Goal: Navigation & Orientation: Find specific page/section

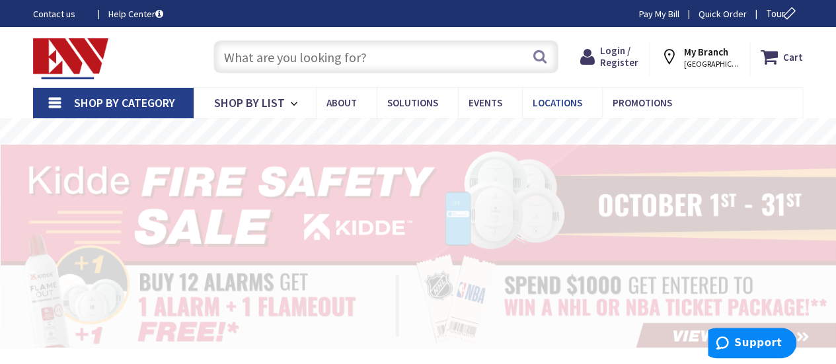
click at [567, 104] on span "Locations" at bounding box center [558, 102] width 50 height 13
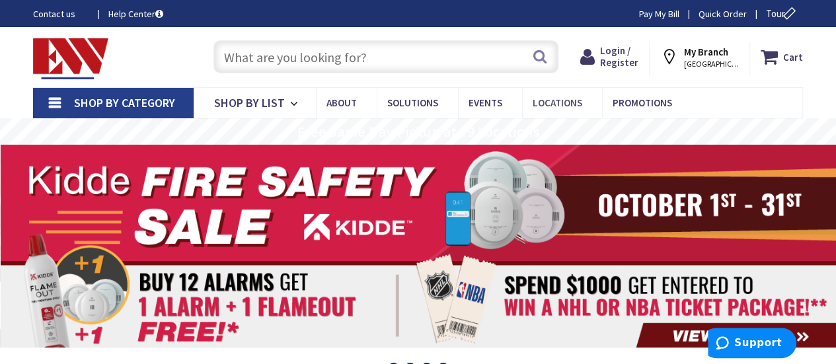
type input "[STREET_ADDRESS]"
click at [543, 106] on span "Locations" at bounding box center [558, 102] width 50 height 13
